Goal: Task Accomplishment & Management: Complete application form

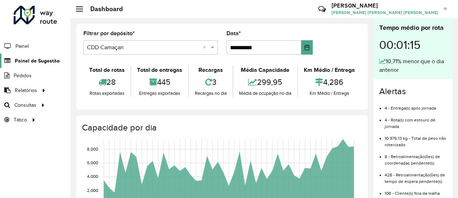
click at [57, 60] on span "Painel de Sugestão" at bounding box center [37, 61] width 45 height 8
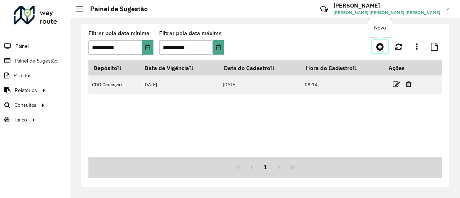
click at [380, 49] on icon at bounding box center [380, 46] width 8 height 9
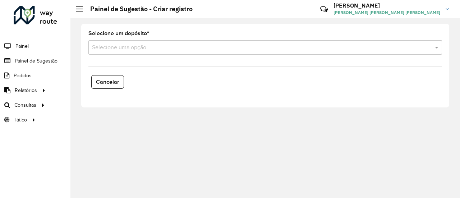
click at [361, 46] on input "text" at bounding box center [258, 47] width 332 height 9
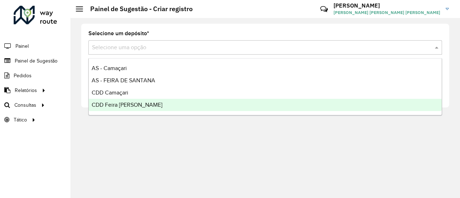
click at [140, 102] on span "CDD Feira [PERSON_NAME]" at bounding box center [127, 105] width 71 height 6
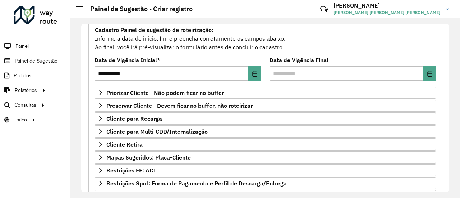
scroll to position [108, 0]
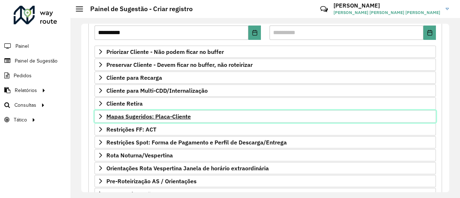
click at [155, 114] on span "Mapas Sugeridos: Placa-Cliente" at bounding box center [148, 117] width 84 height 6
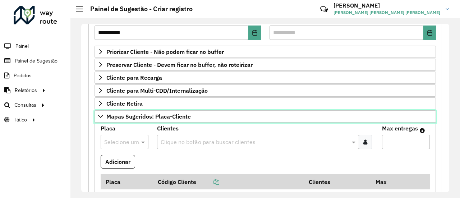
click at [96, 114] on link "Mapas Sugeridos: Placa-Cliente" at bounding box center [265, 116] width 341 height 12
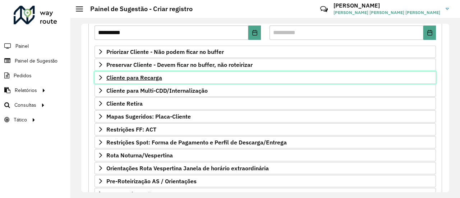
click at [142, 76] on span "Cliente para Recarga" at bounding box center [134, 78] width 56 height 6
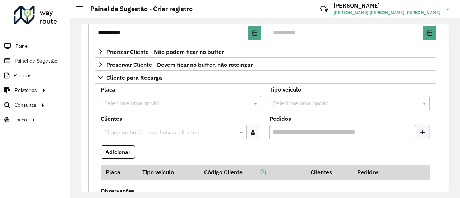
click at [160, 100] on input "text" at bounding box center [173, 103] width 139 height 9
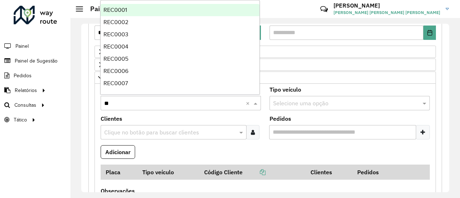
type input "***"
click at [128, 11] on div "REC0001" at bounding box center [180, 10] width 159 height 12
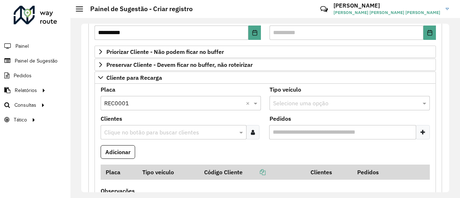
click at [155, 129] on input "text" at bounding box center [169, 132] width 135 height 9
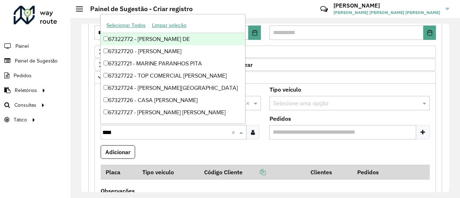
type input "*****"
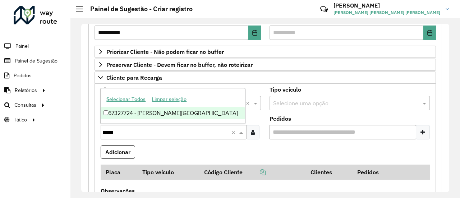
click at [155, 115] on div "67327724 - [PERSON_NAME][GEOGRAPHIC_DATA]" at bounding box center [173, 113] width 144 height 12
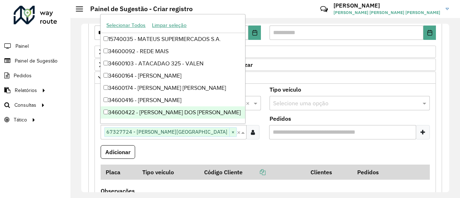
click at [214, 146] on formly-field "Adicionar" at bounding box center [265, 154] width 338 height 19
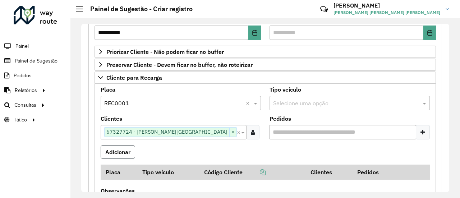
click at [134, 154] on button "Adicionar" at bounding box center [118, 152] width 35 height 14
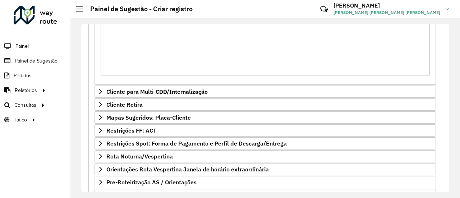
scroll to position [358, 0]
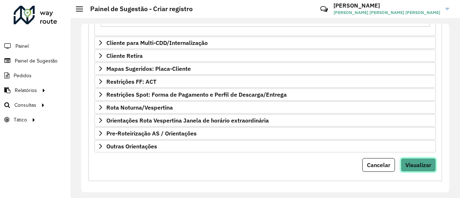
click at [408, 161] on span "Visualizar" at bounding box center [418, 164] width 26 height 7
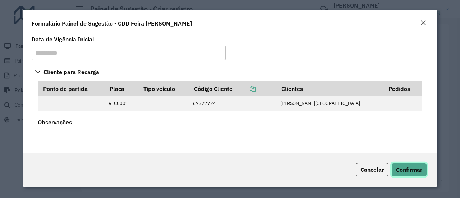
click at [415, 168] on span "Confirmar" at bounding box center [409, 169] width 26 height 7
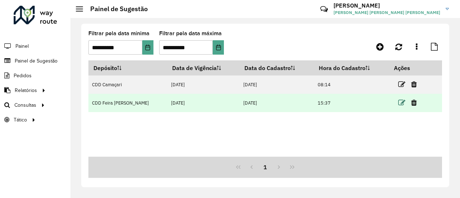
click at [402, 102] on icon at bounding box center [401, 102] width 7 height 7
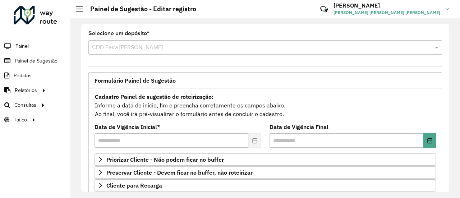
scroll to position [156, 0]
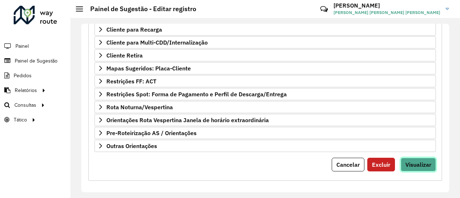
click at [418, 167] on button "Visualizar" at bounding box center [418, 165] width 35 height 14
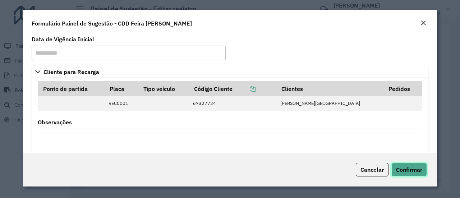
click at [418, 171] on span "Confirmar" at bounding box center [409, 169] width 26 height 7
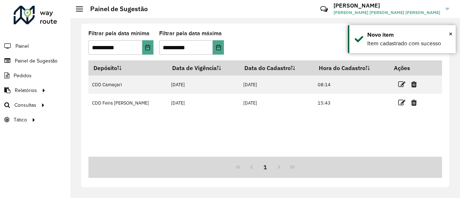
drag, startPoint x: 216, startPoint y: 123, endPoint x: 226, endPoint y: 134, distance: 15.8
click at [216, 123] on div "Depósito Data de Vigência Data do Cadastro Hora do Cadastro Ações CDD Camaçari …" at bounding box center [265, 108] width 354 height 96
